Goal: Information Seeking & Learning: Compare options

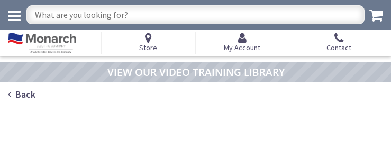
type input "Stubble Rd, Ashburn, VA 20147, USA"
